Goal: Use online tool/utility: Utilize a website feature to perform a specific function

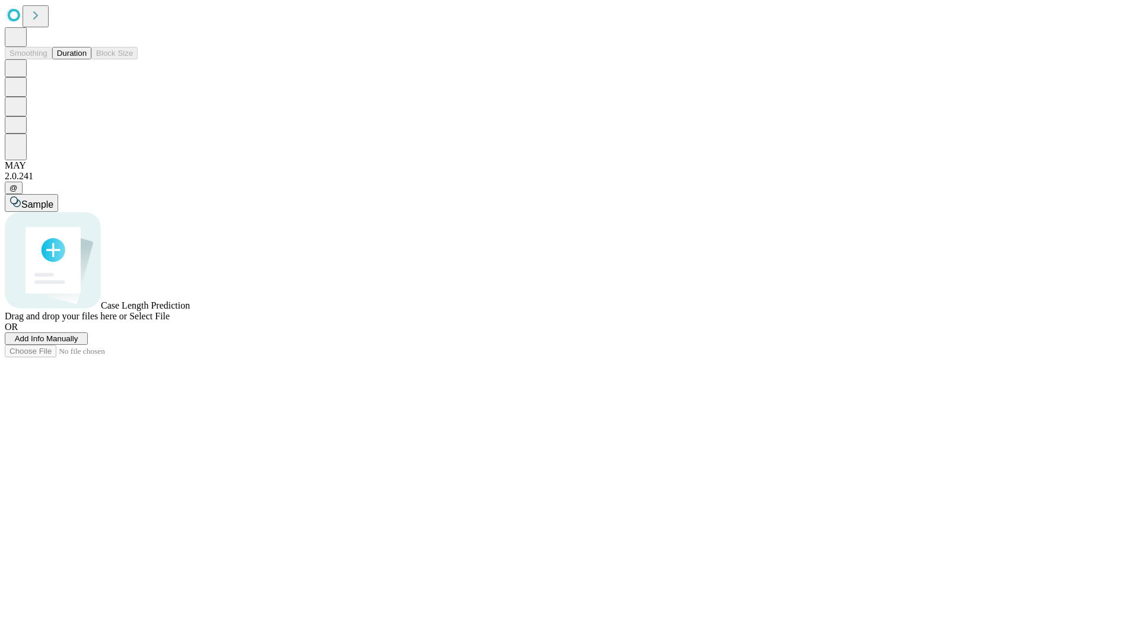
click at [87, 59] on button "Duration" at bounding box center [71, 53] width 39 height 12
click at [170, 321] on span "Select File" at bounding box center [149, 316] width 40 height 10
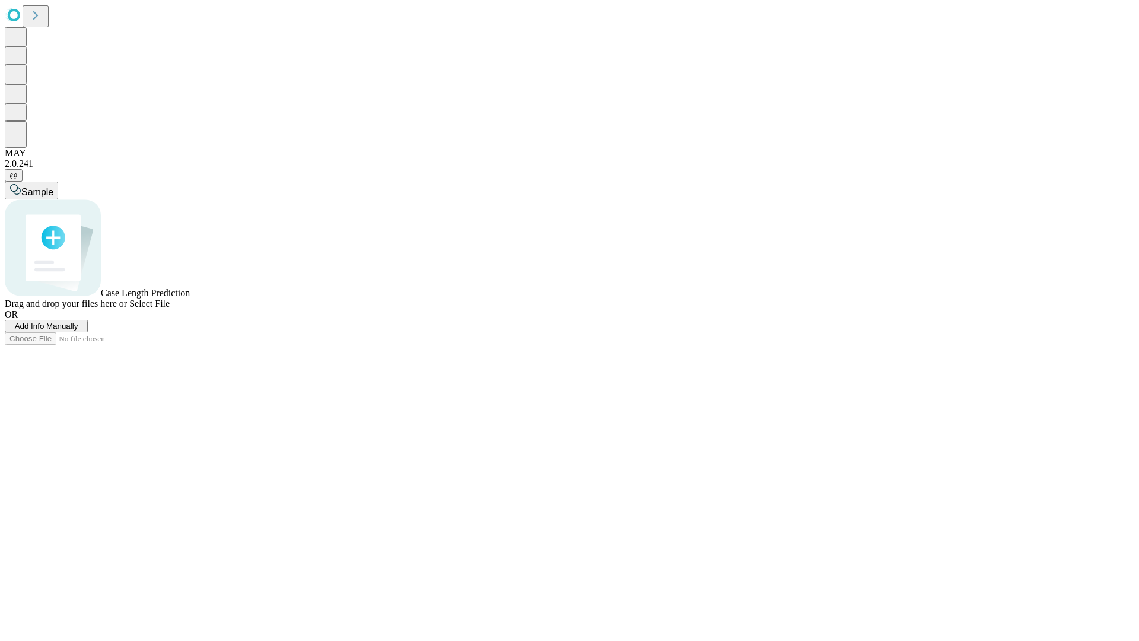
click at [170, 309] on span "Select File" at bounding box center [149, 303] width 40 height 10
